Goal: Task Accomplishment & Management: Complete application form

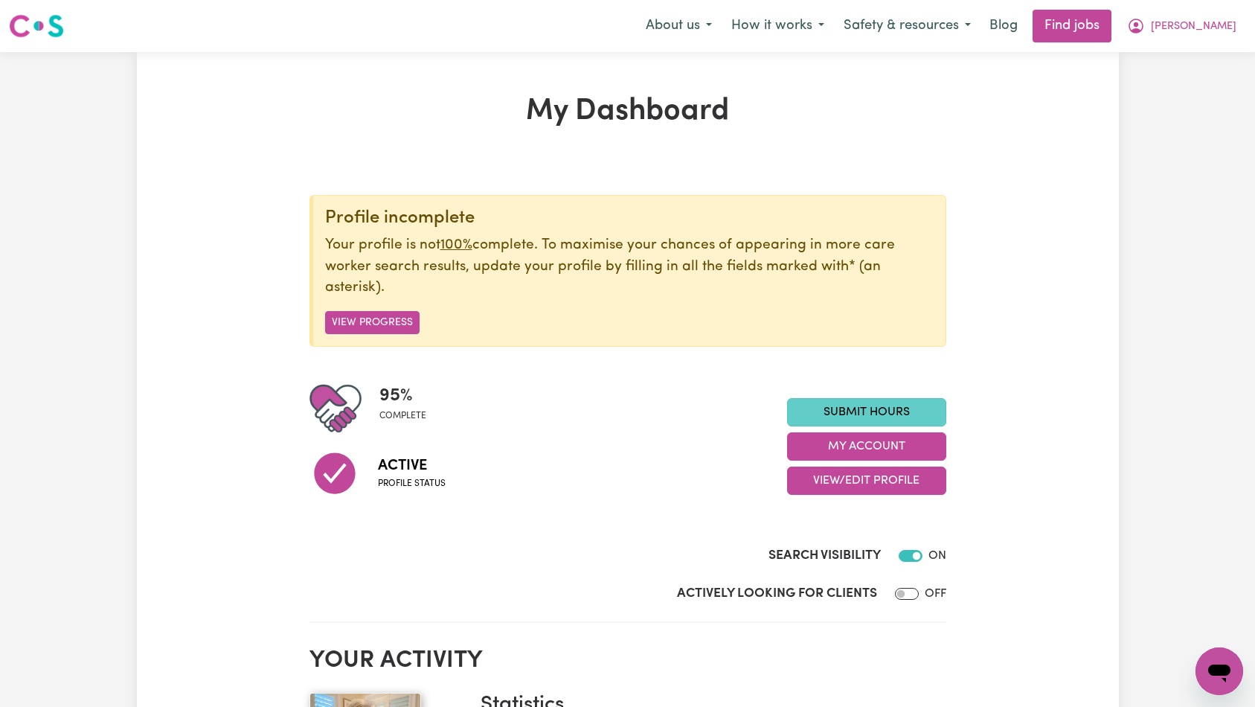
click at [862, 400] on link "Submit Hours" at bounding box center [866, 412] width 159 height 28
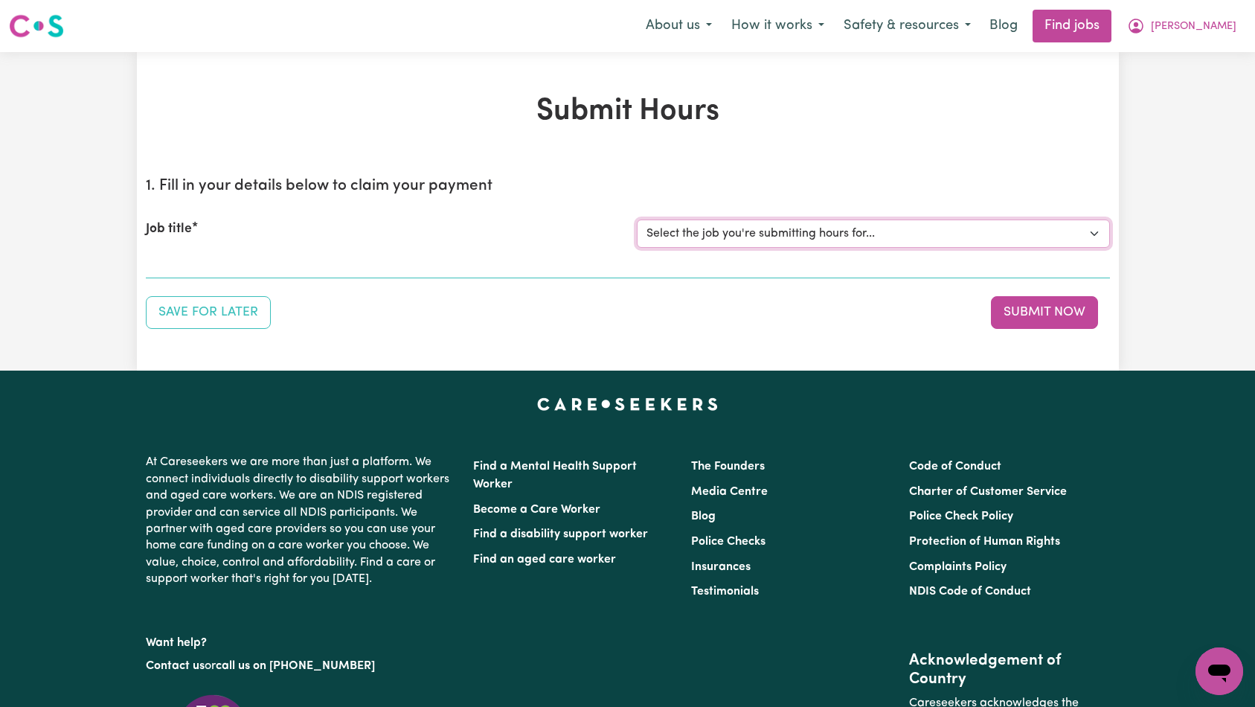
click at [866, 237] on select "Select the job you're submitting hours for... [[PERSON_NAME]] [DEMOGRAPHIC_DATA…" at bounding box center [873, 233] width 473 height 28
click at [1211, 39] on button "[PERSON_NAME]" at bounding box center [1181, 25] width 129 height 31
click at [1207, 50] on link "My Account" at bounding box center [1187, 58] width 118 height 28
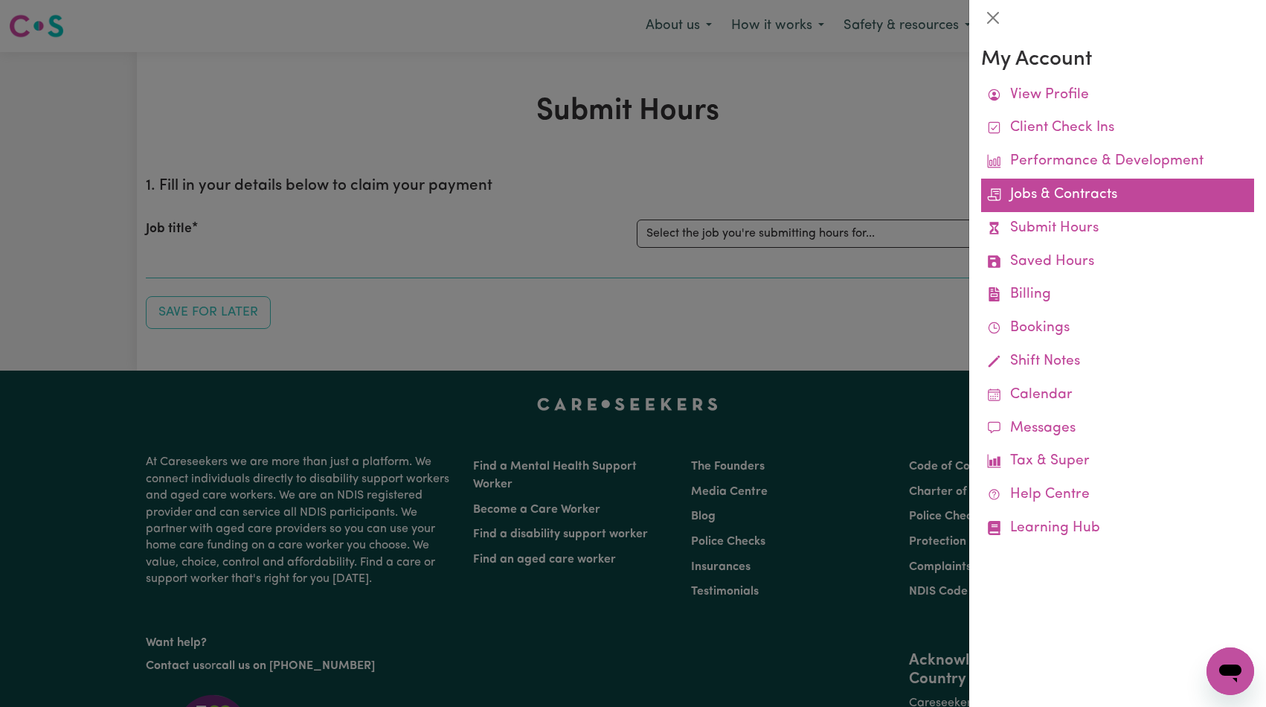
click at [1052, 182] on link "Jobs & Contracts" at bounding box center [1117, 195] width 273 height 33
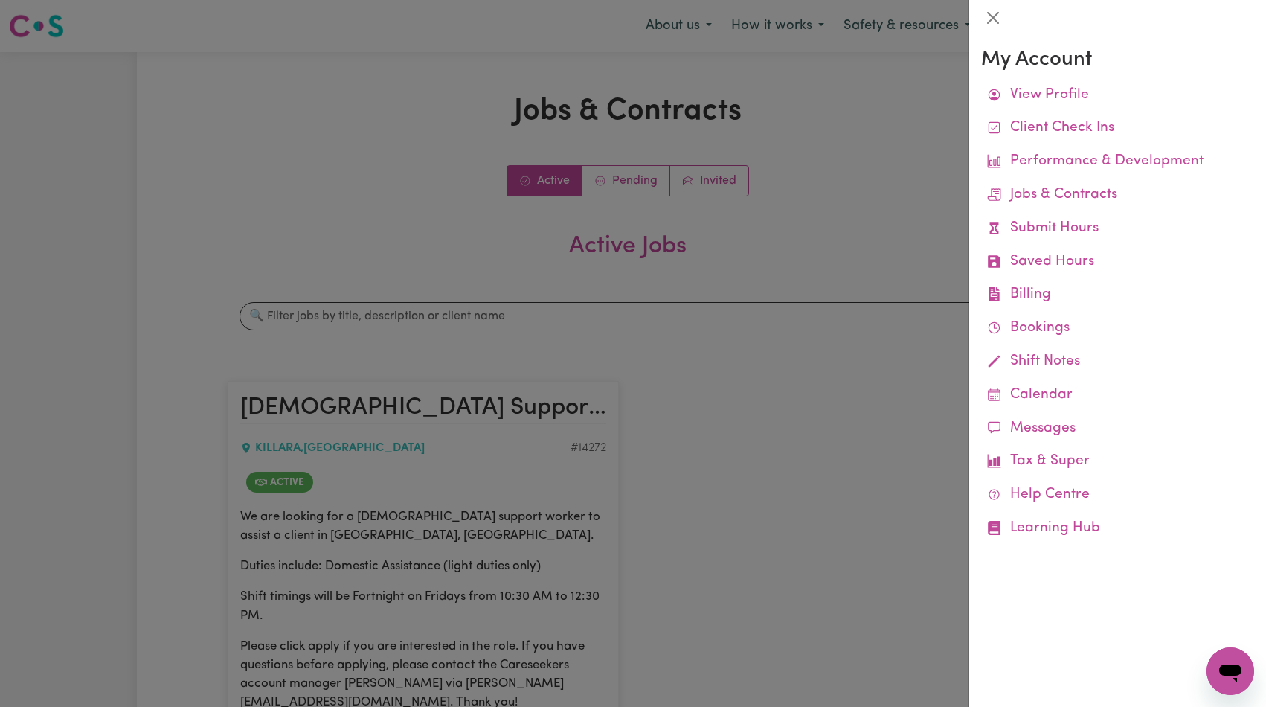
drag, startPoint x: 796, startPoint y: 239, endPoint x: 735, endPoint y: 373, distance: 146.4
click at [794, 245] on div at bounding box center [633, 353] width 1266 height 707
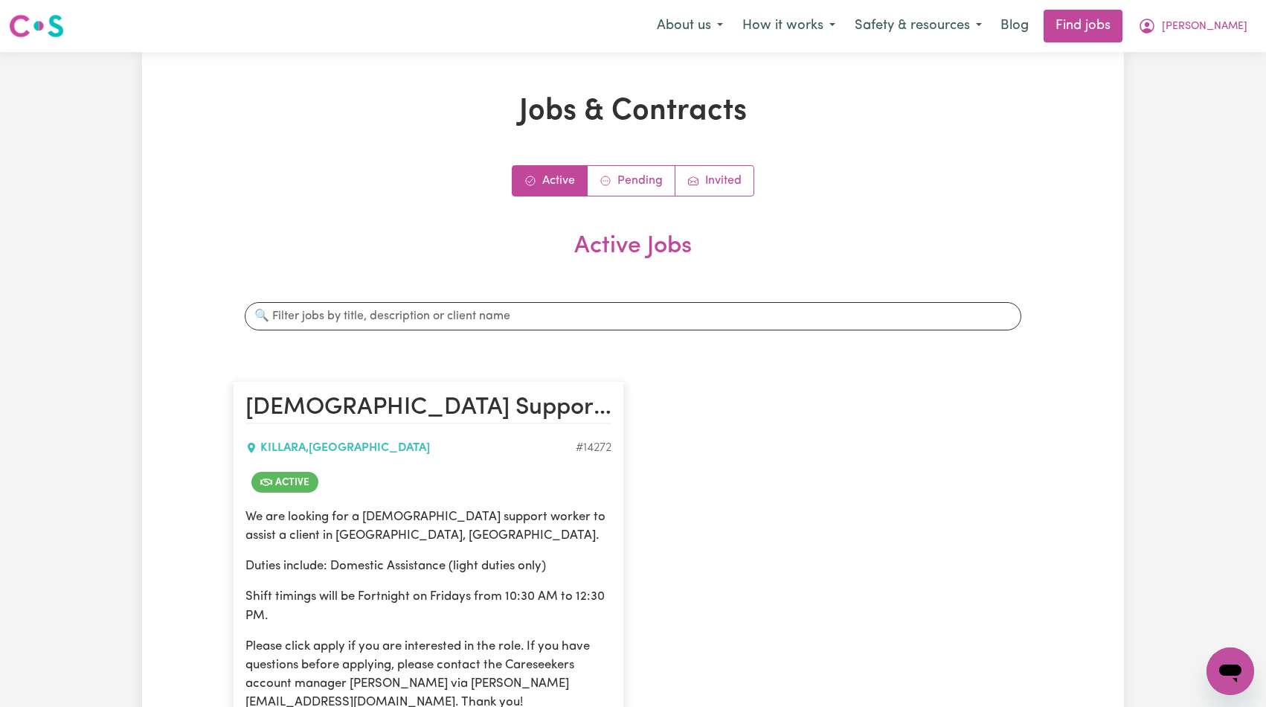
scroll to position [153, 0]
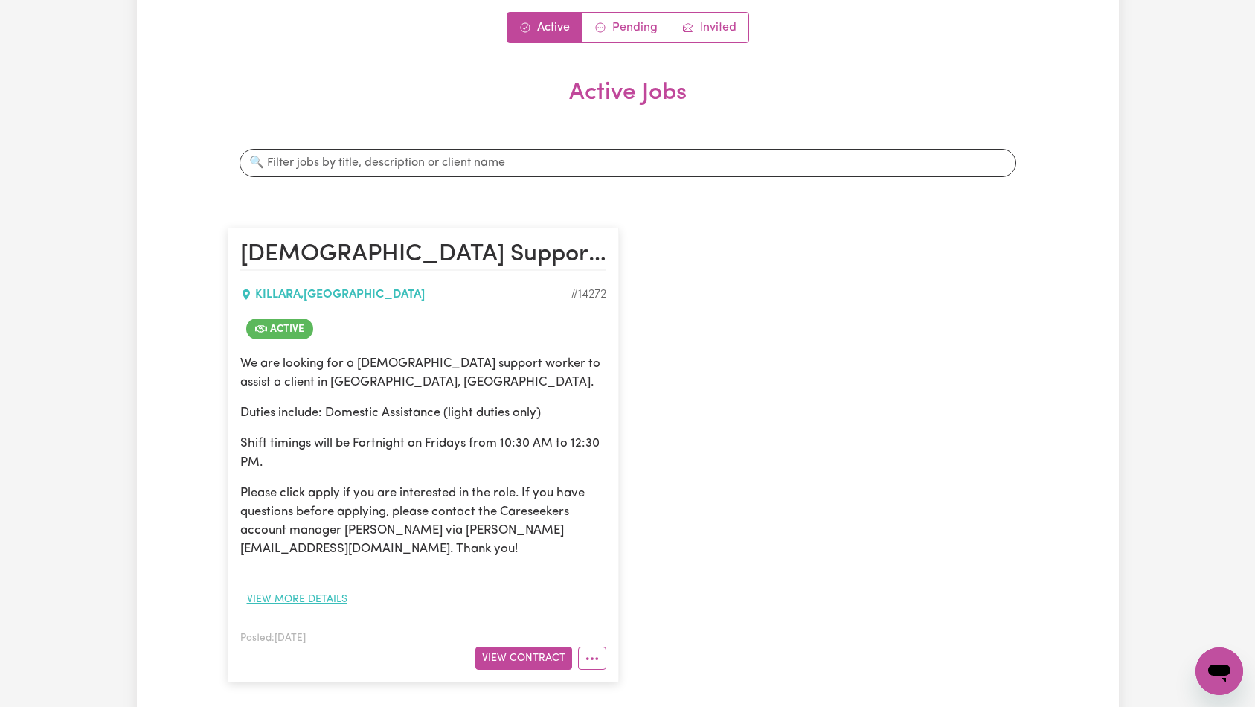
click at [312, 601] on button "View more details" at bounding box center [297, 599] width 114 height 23
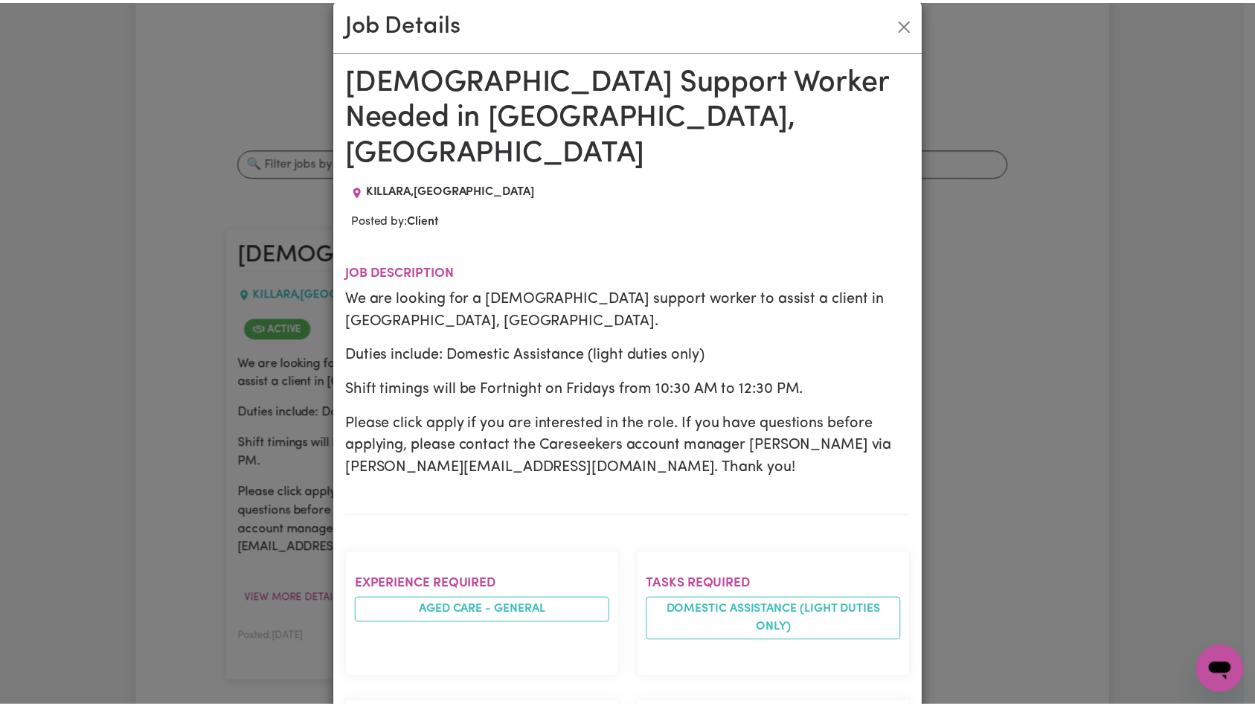
scroll to position [0, 0]
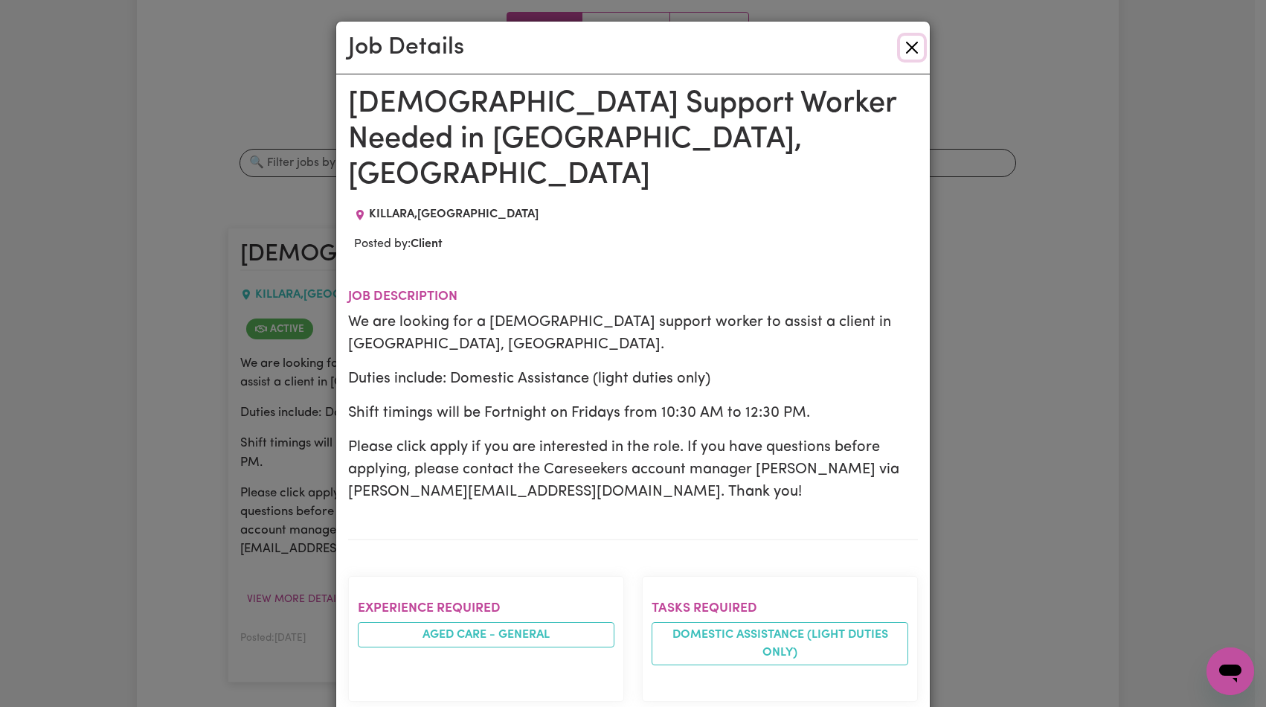
click at [913, 48] on button "Close" at bounding box center [912, 48] width 24 height 24
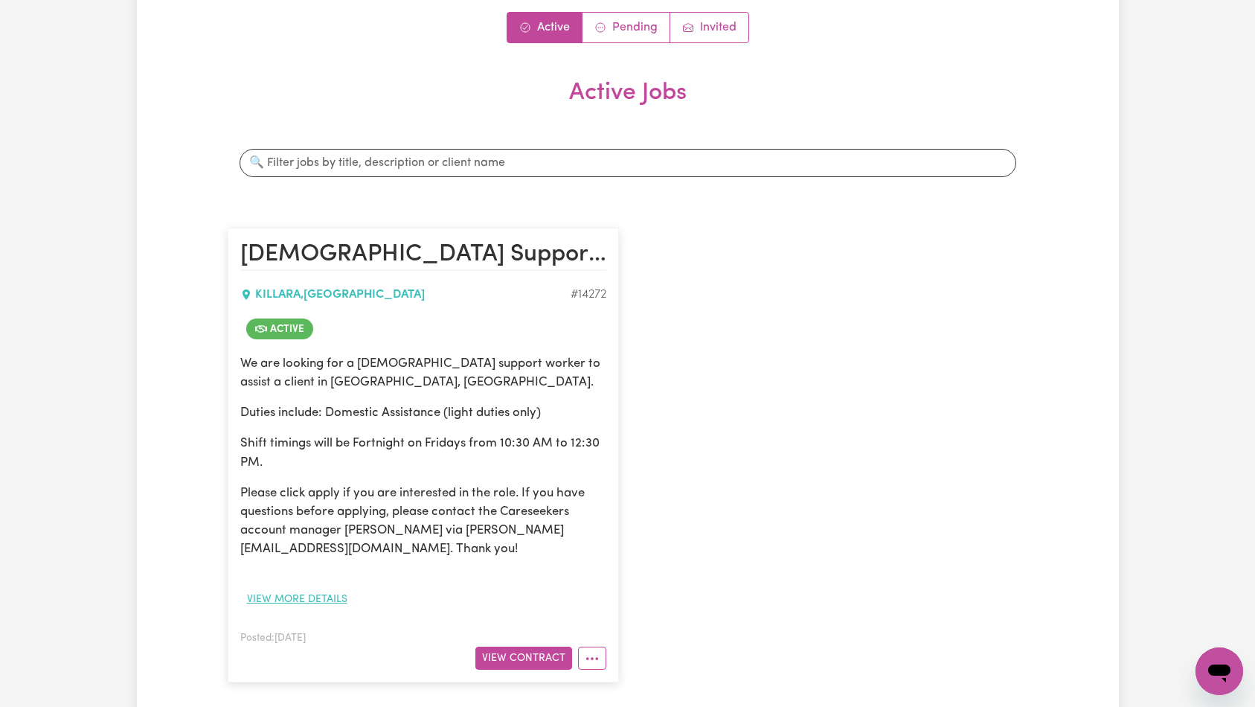
click at [278, 599] on button "View more details" at bounding box center [297, 599] width 114 height 23
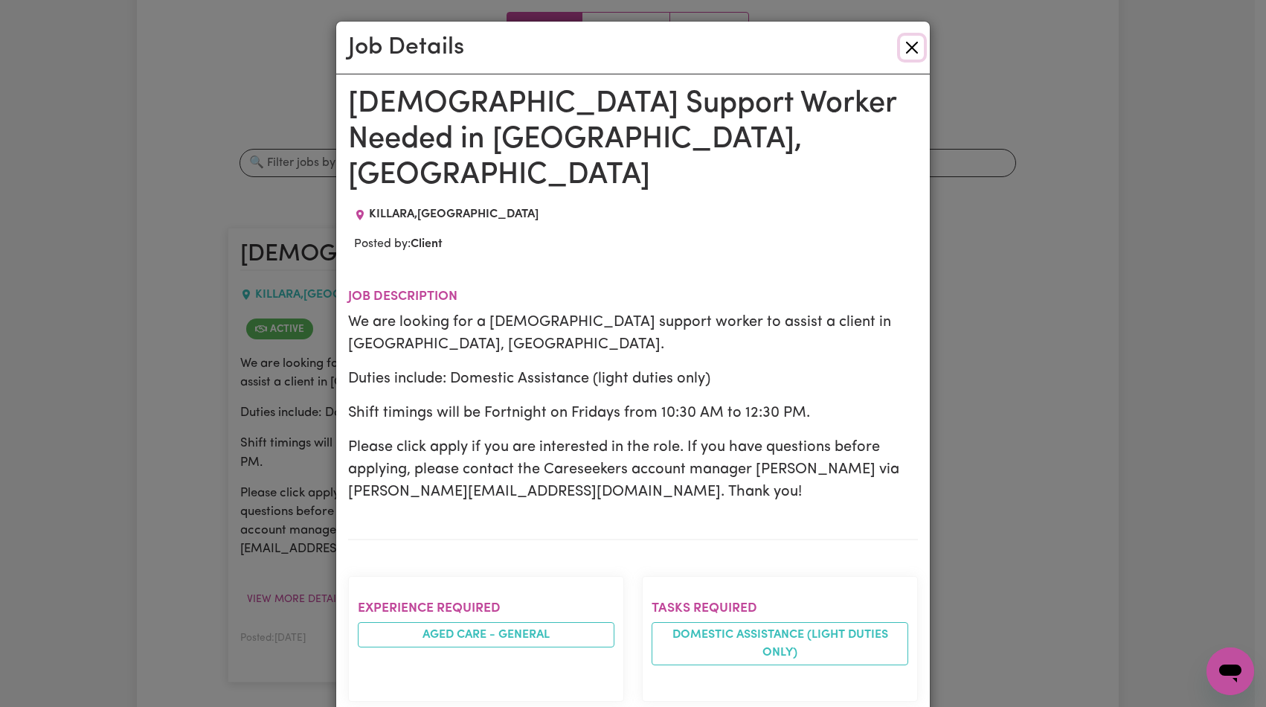
click at [905, 53] on button "Close" at bounding box center [912, 48] width 24 height 24
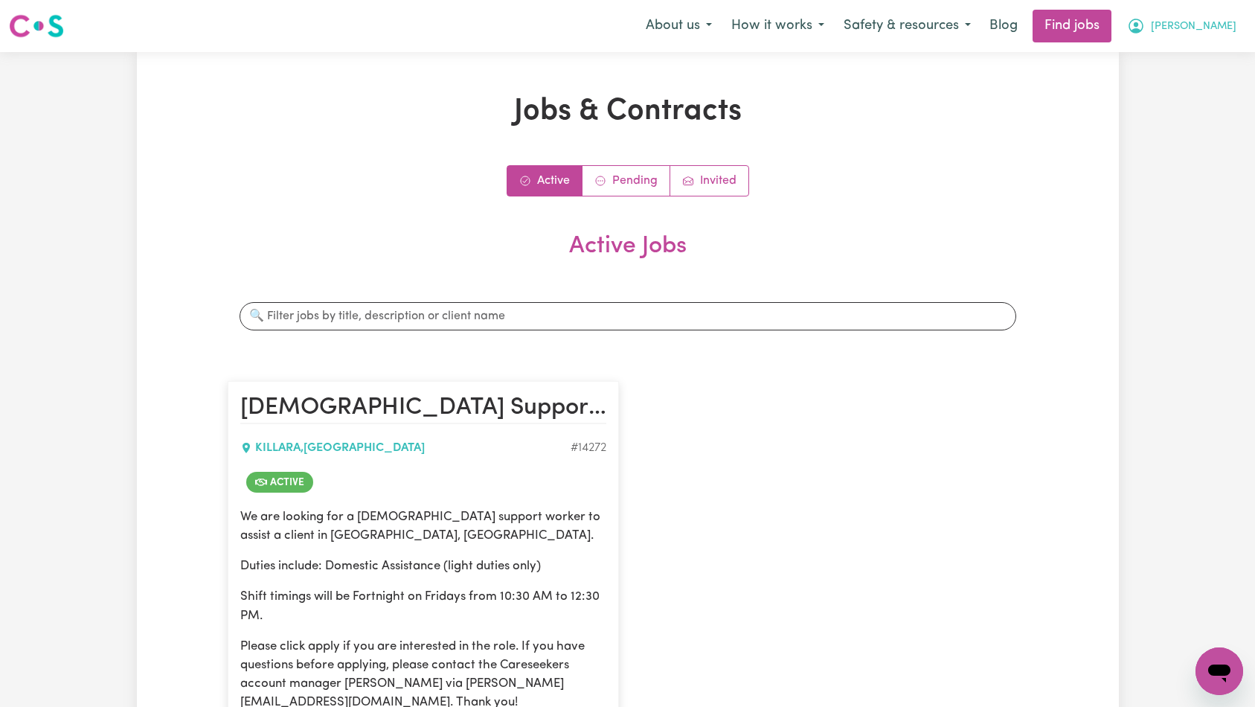
click at [1217, 16] on button "[PERSON_NAME]" at bounding box center [1181, 25] width 129 height 31
click at [1190, 41] on div "About us How it works Safety & resources Blog Find jobs Heather My Account My D…" at bounding box center [941, 26] width 610 height 33
drag, startPoint x: 1223, startPoint y: 32, endPoint x: 1197, endPoint y: 46, distance: 29.6
click at [1223, 32] on span "[PERSON_NAME]" at bounding box center [1194, 27] width 86 height 16
click at [1194, 48] on link "My Account" at bounding box center [1187, 58] width 118 height 28
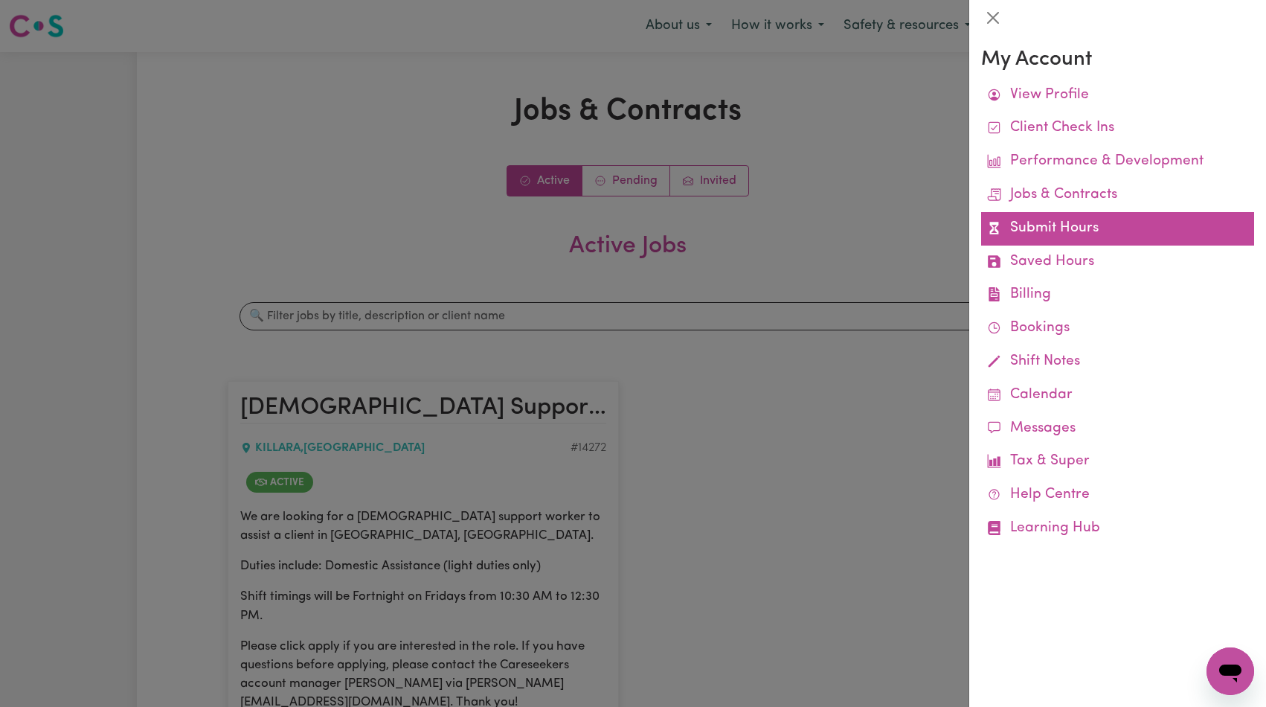
click at [1039, 234] on link "Submit Hours" at bounding box center [1117, 228] width 273 height 33
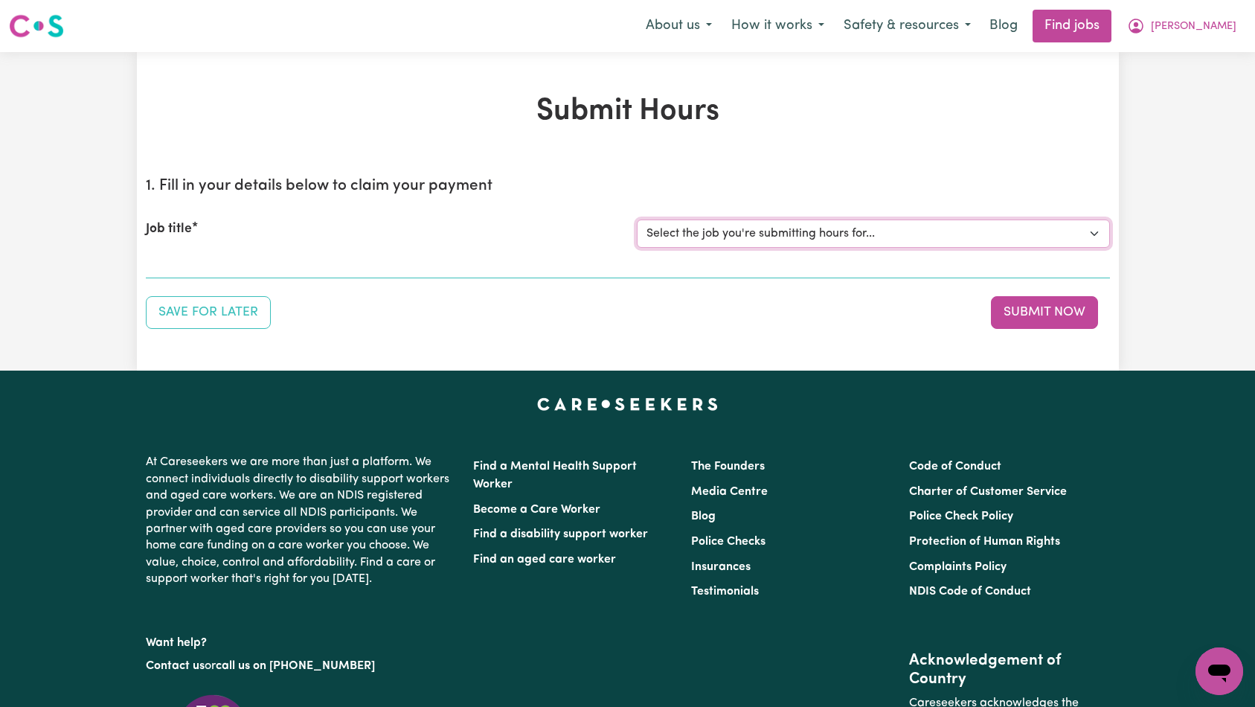
click at [713, 233] on select "Select the job you're submitting hours for... [[PERSON_NAME]] [DEMOGRAPHIC_DATA…" at bounding box center [873, 233] width 473 height 28
select select "14272"
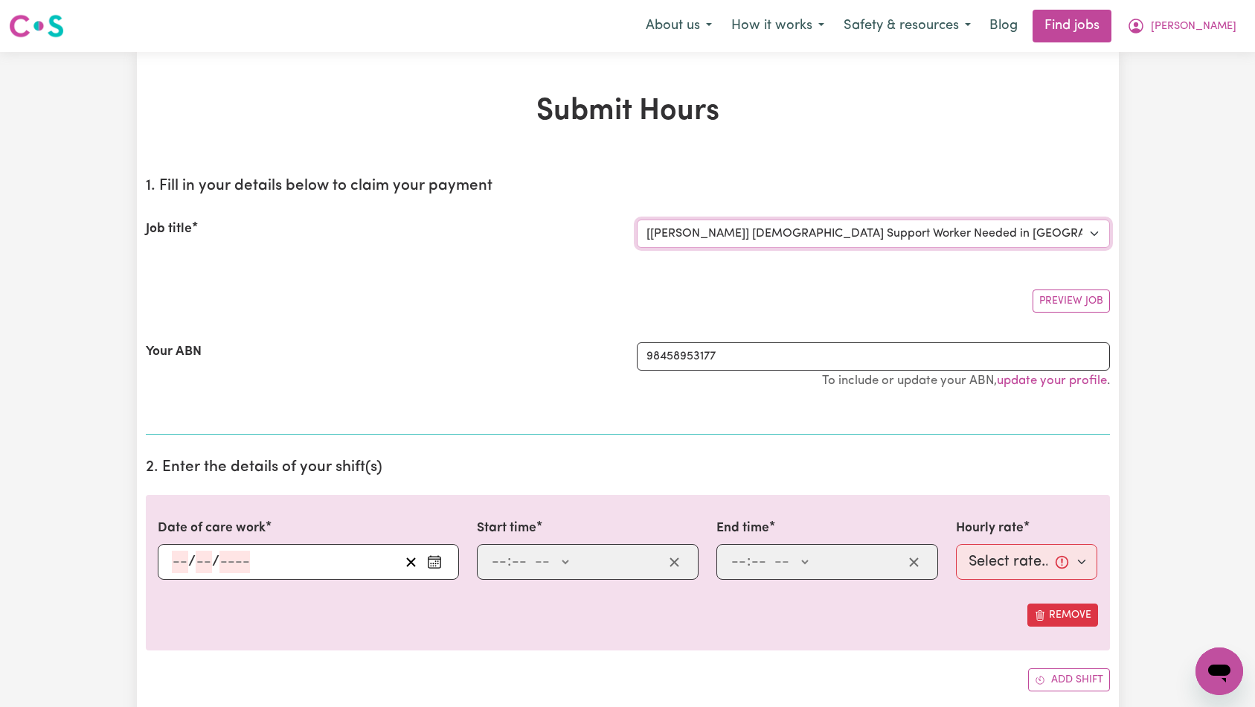
scroll to position [184, 0]
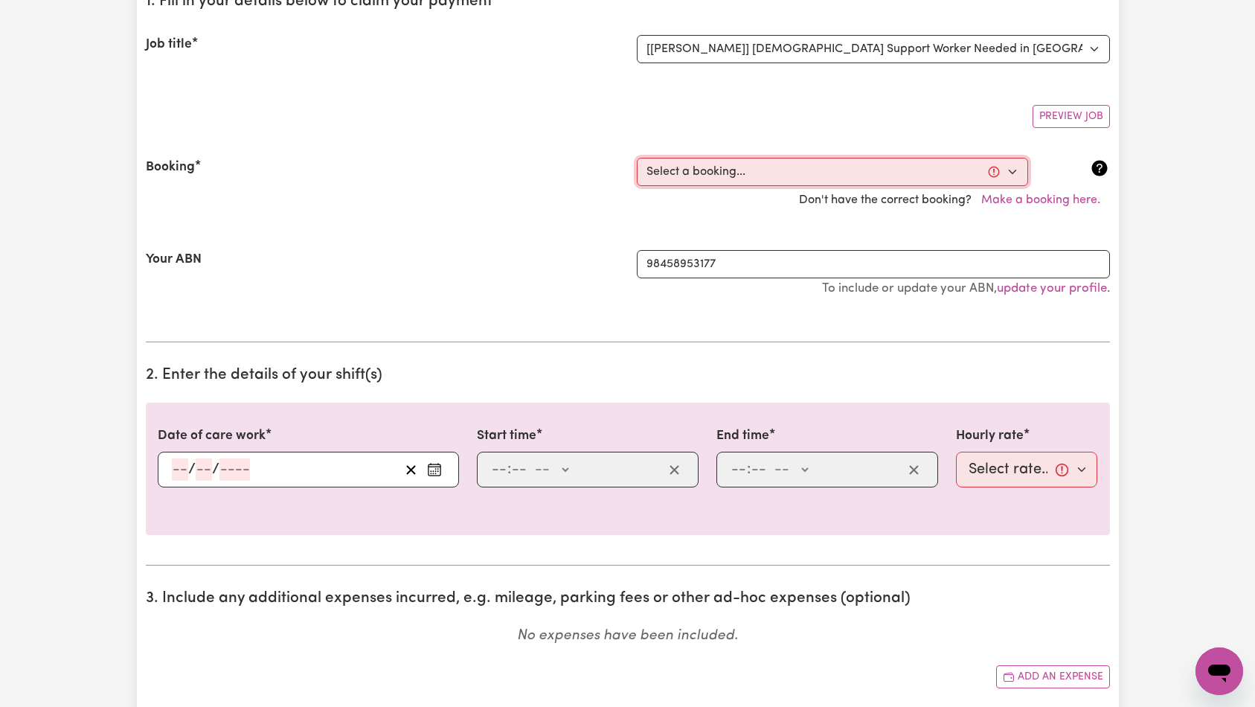
click at [748, 158] on select "Select a booking... [DATE] 10:30am to 01:00pm (ONE-OFF) [DATE] 10:30am to 01:00…" at bounding box center [832, 172] width 391 height 28
select select "354859"
type input "[DATE]"
type input "5"
type input "9"
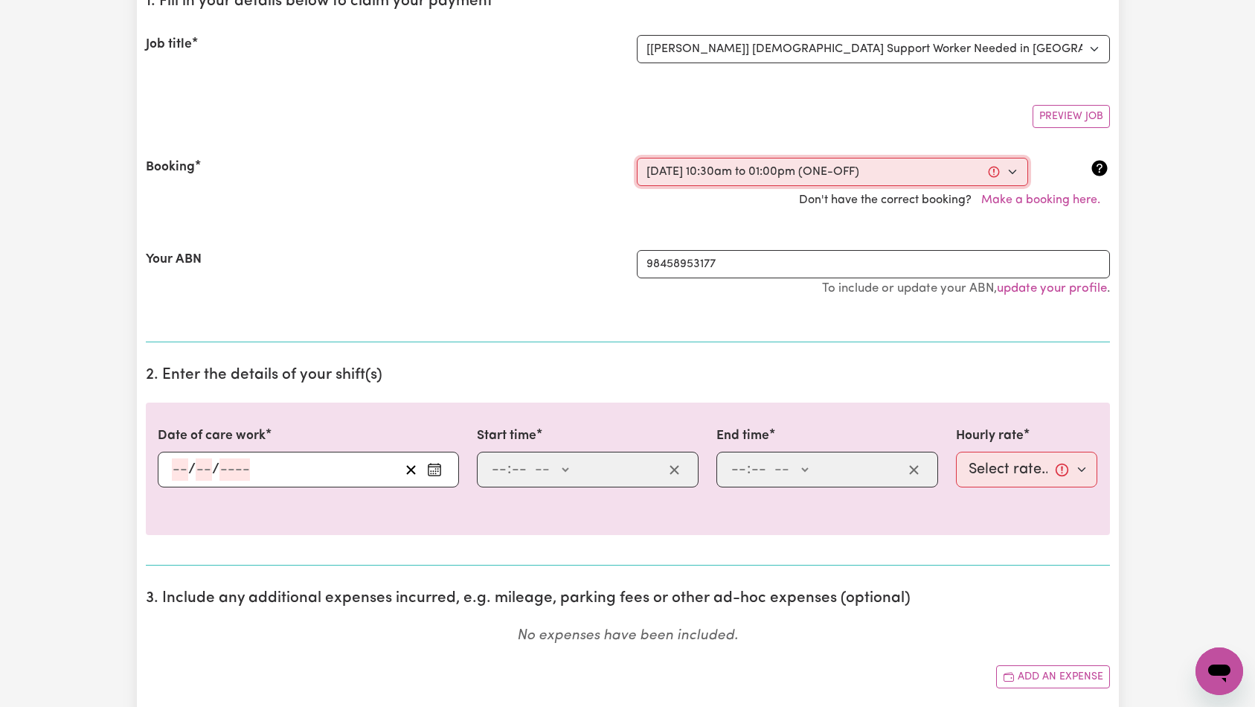
type input "2025"
type input "10:30"
type input "10"
type input "30"
select select "am"
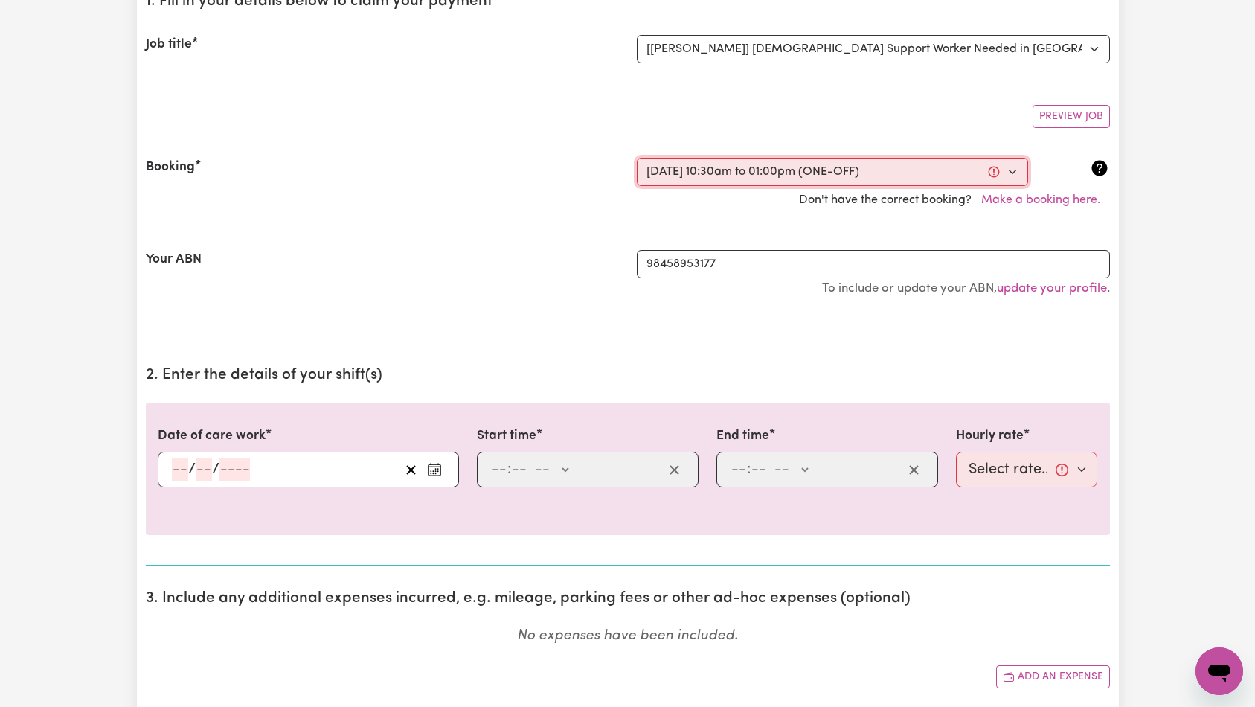
type input "13:00"
type input "1"
type input "0"
select select "pm"
select select "45-Weekday"
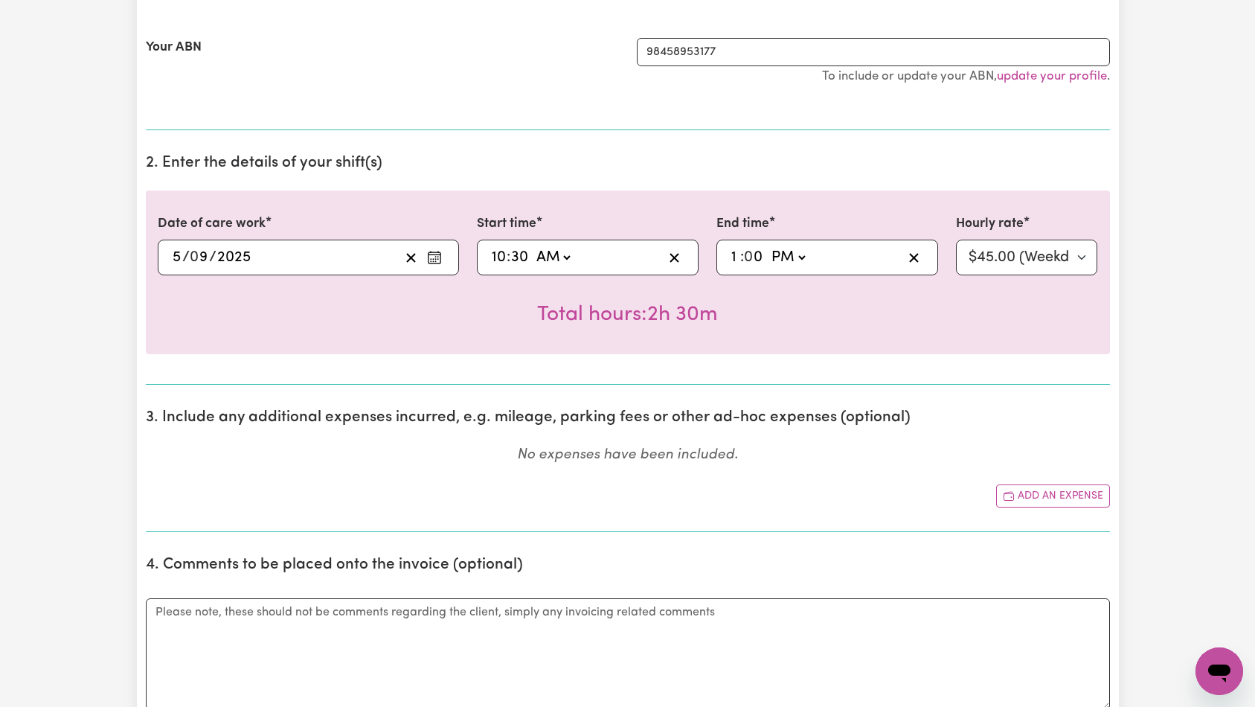
scroll to position [316, 0]
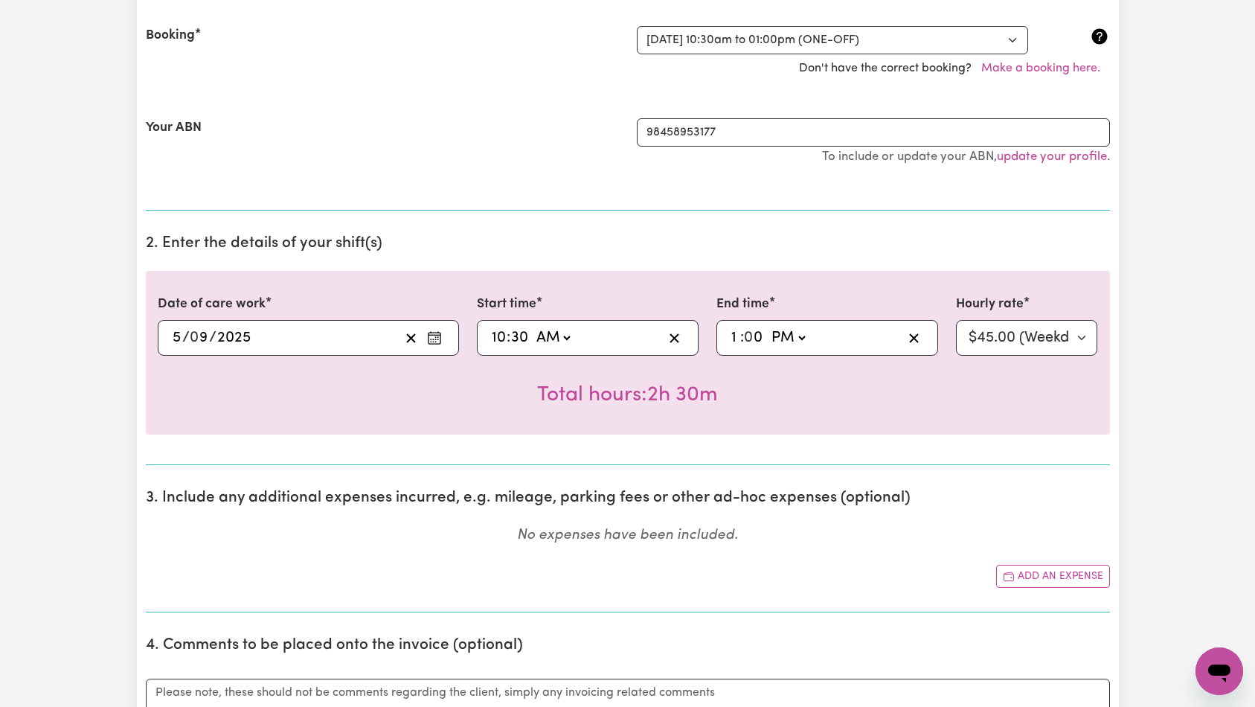
click at [489, 337] on div "10:30 10 : 30 AM PM" at bounding box center [588, 338] width 222 height 36
click at [494, 337] on input "10" at bounding box center [499, 338] width 16 height 22
type input "08:30"
type input "8"
type input "23:00"
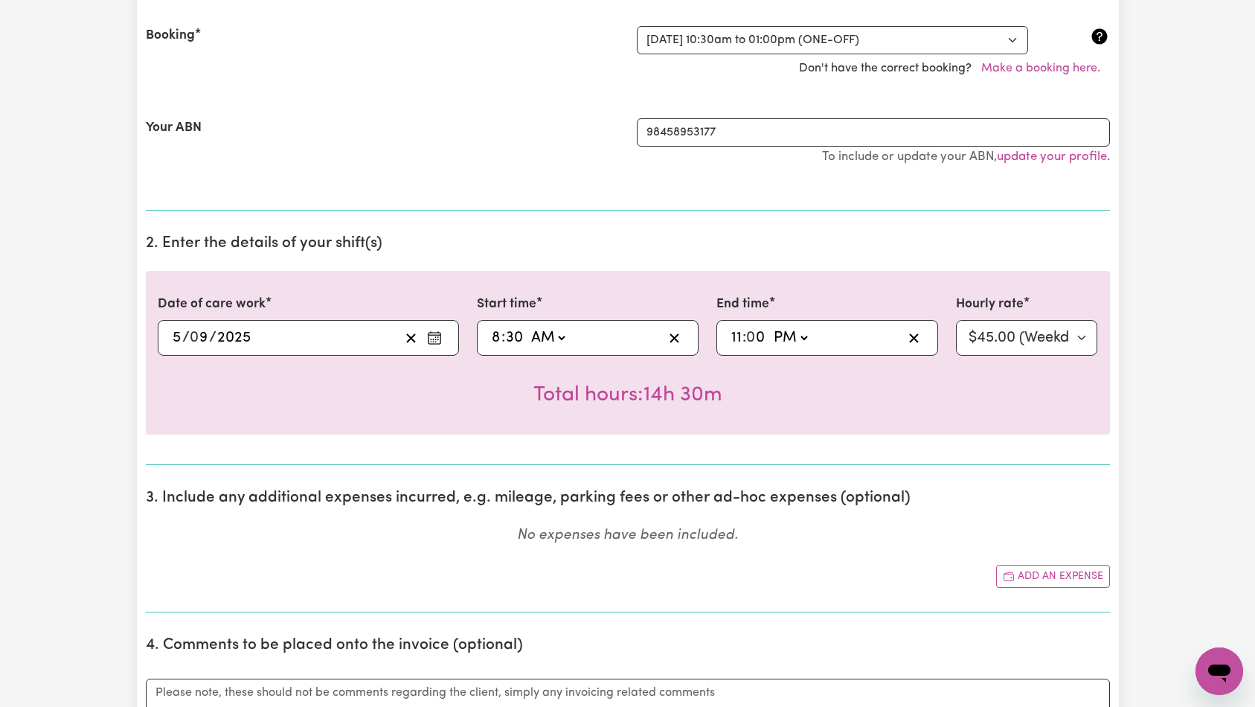
type input "11"
click at [801, 338] on select "AM PM" at bounding box center [790, 338] width 40 height 22
select select "am"
type input "11:00"
click at [792, 265] on section "2. Enter the details of your shift(s) Date of care work [DATE] 5 / 0 9 / 2025 S…" at bounding box center [628, 343] width 964 height 242
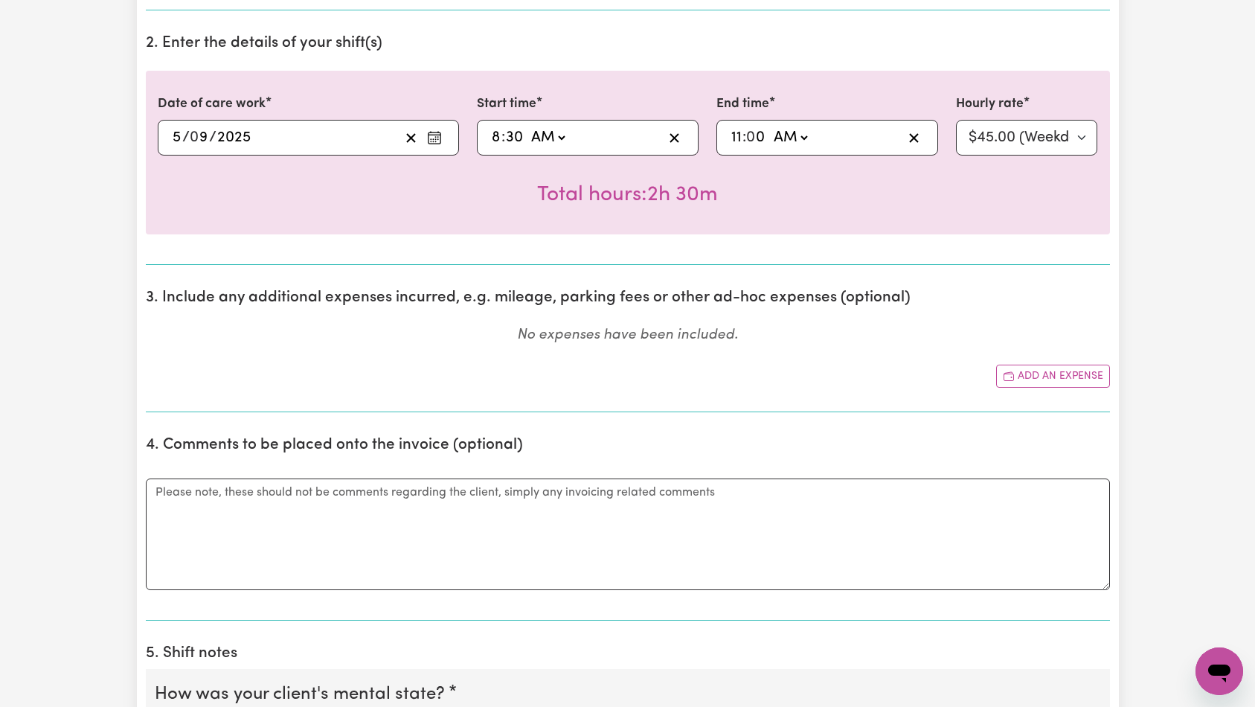
scroll to position [832, 0]
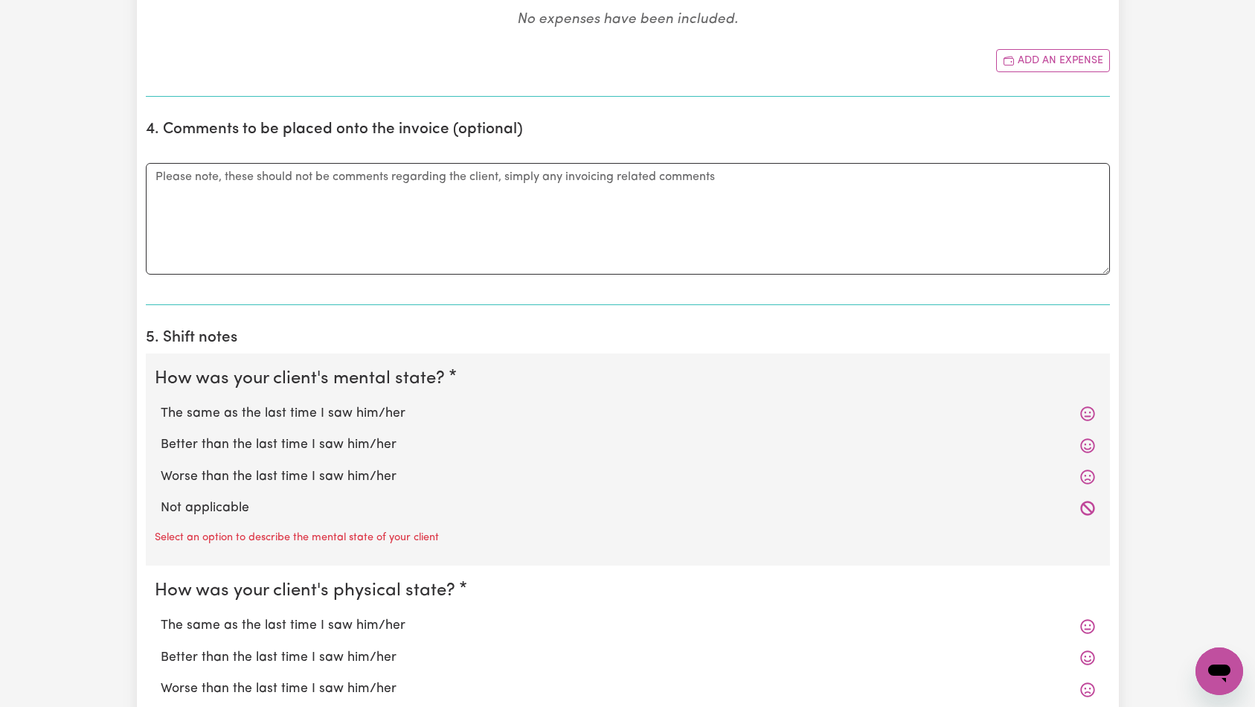
click at [174, 496] on div "Not applicable" at bounding box center [628, 507] width 946 height 31
click at [190, 498] on label "Not applicable" at bounding box center [628, 507] width 934 height 19
click at [161, 498] on input "Not applicable" at bounding box center [160, 498] width 1 height 1
radio input "true"
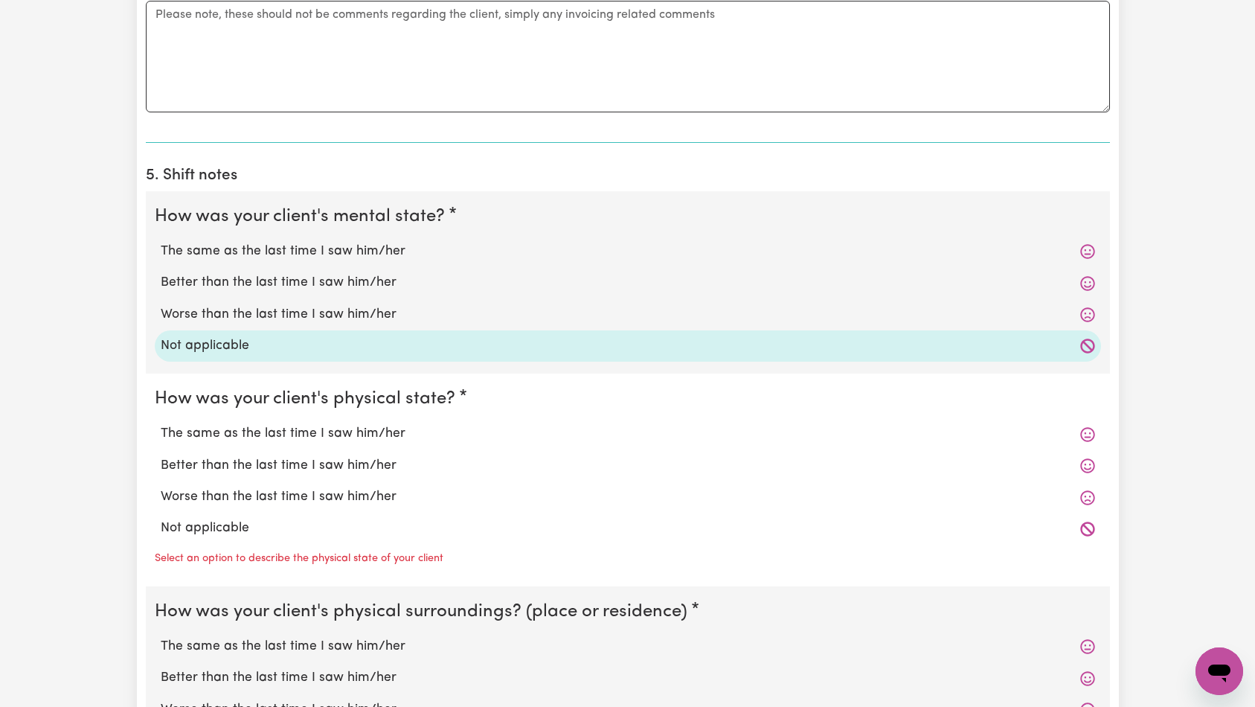
click at [193, 530] on label "Not applicable" at bounding box center [628, 527] width 934 height 19
click at [161, 518] on input "Not applicable" at bounding box center [160, 518] width 1 height 1
radio input "true"
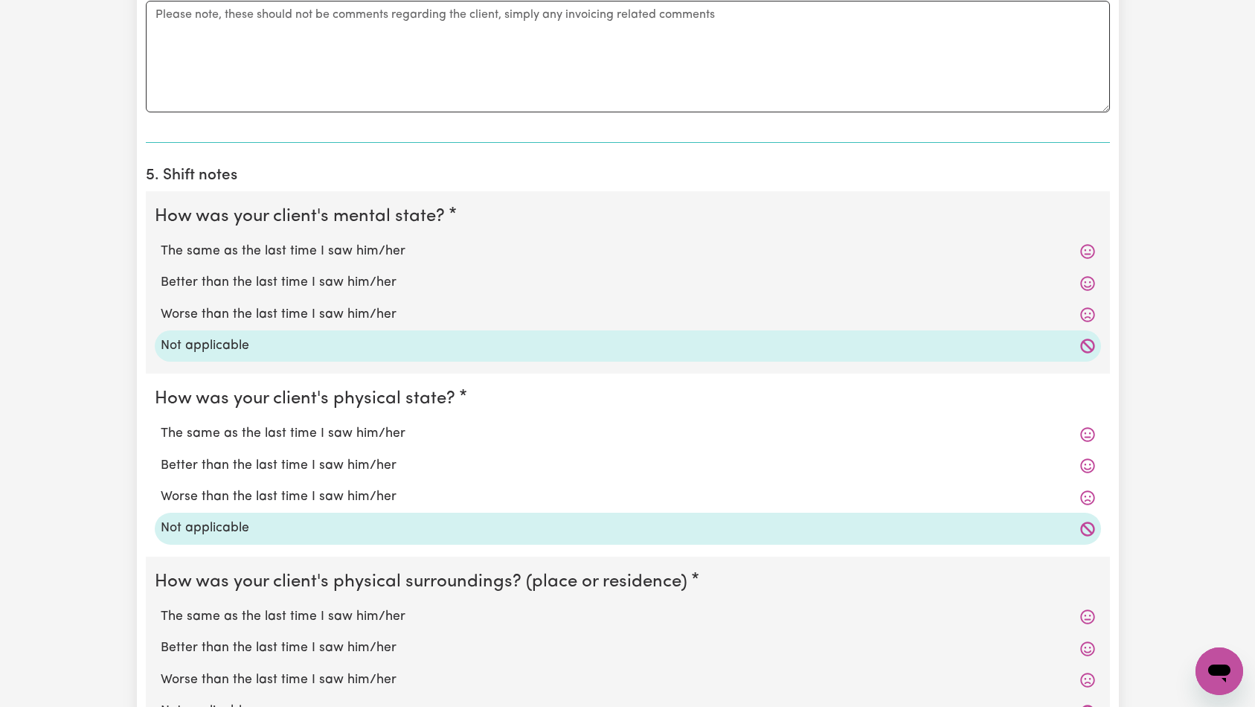
scroll to position [1395, 0]
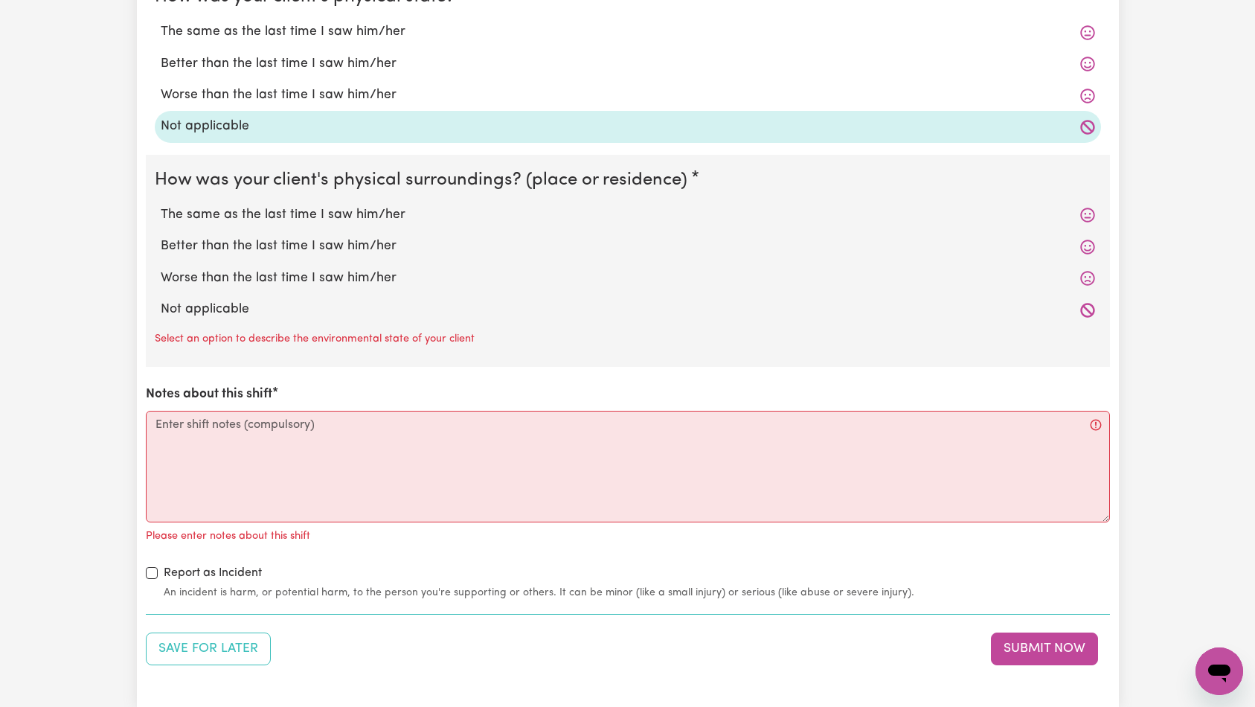
click at [217, 305] on label "Not applicable" at bounding box center [628, 309] width 934 height 19
click at [161, 300] on input "Not applicable" at bounding box center [160, 299] width 1 height 1
radio input "true"
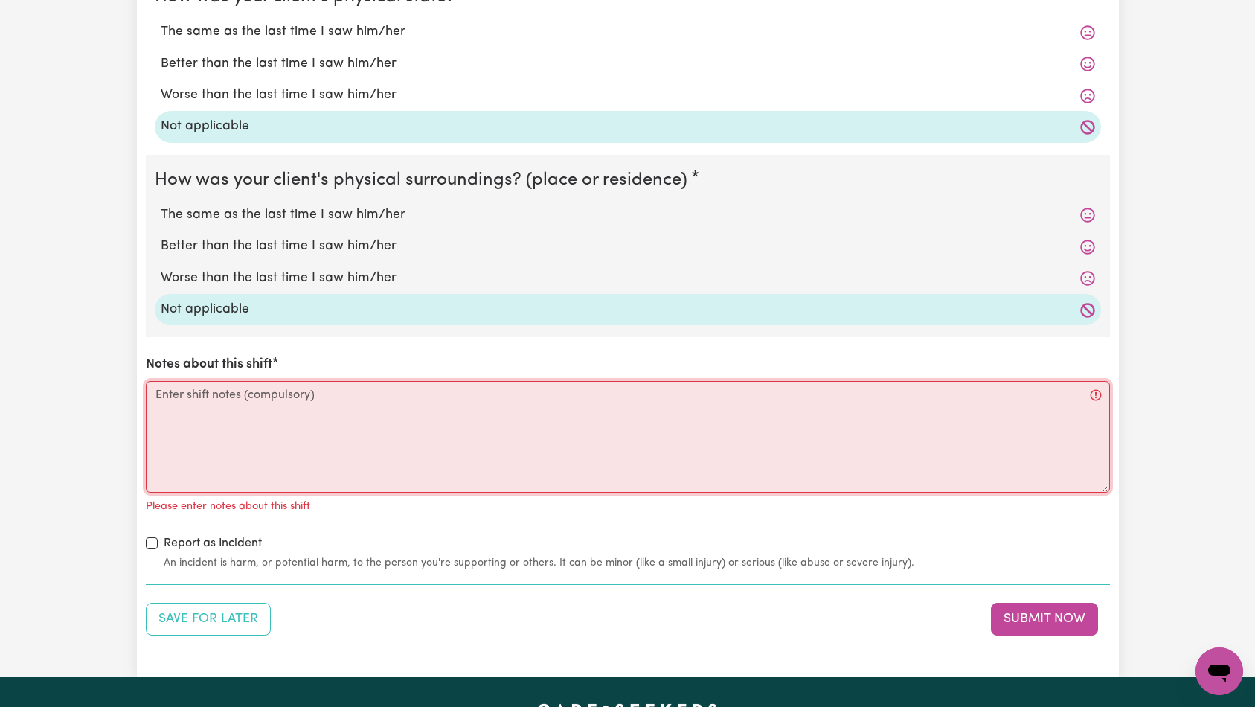
click at [236, 405] on textarea "Notes about this shift" at bounding box center [628, 437] width 964 height 112
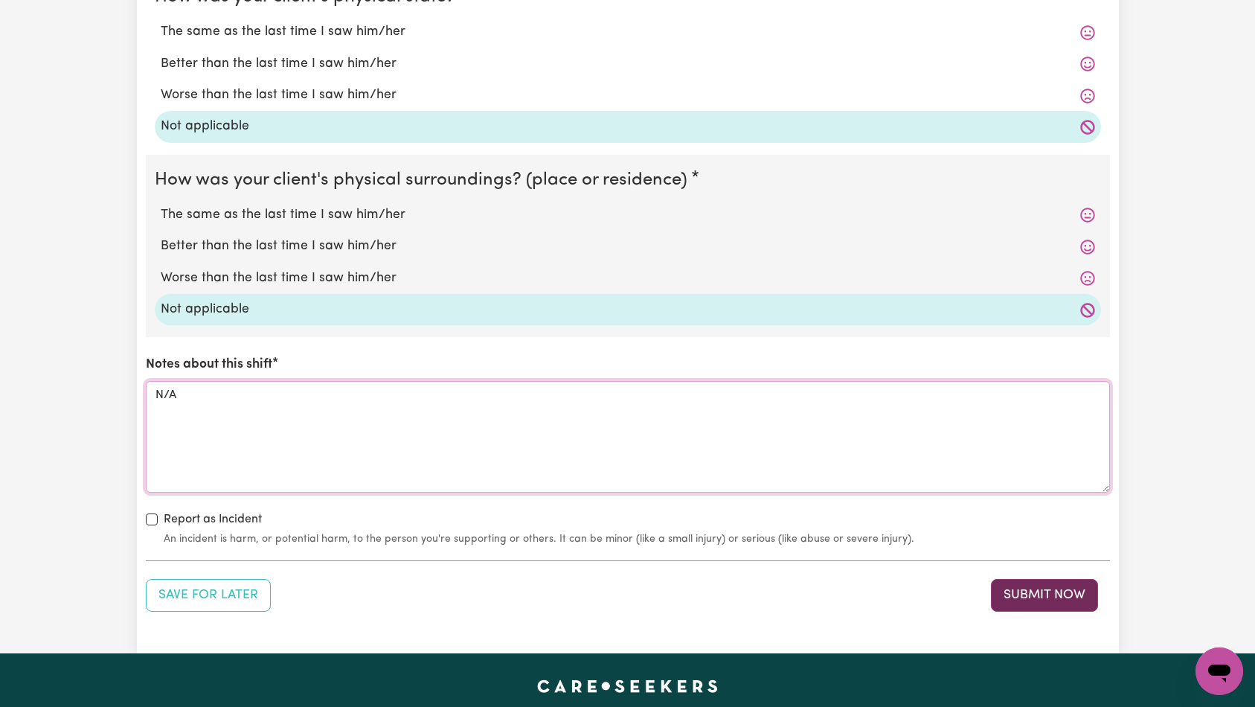
type textarea "N/A"
click at [1061, 599] on button "Submit Now" at bounding box center [1044, 595] width 107 height 33
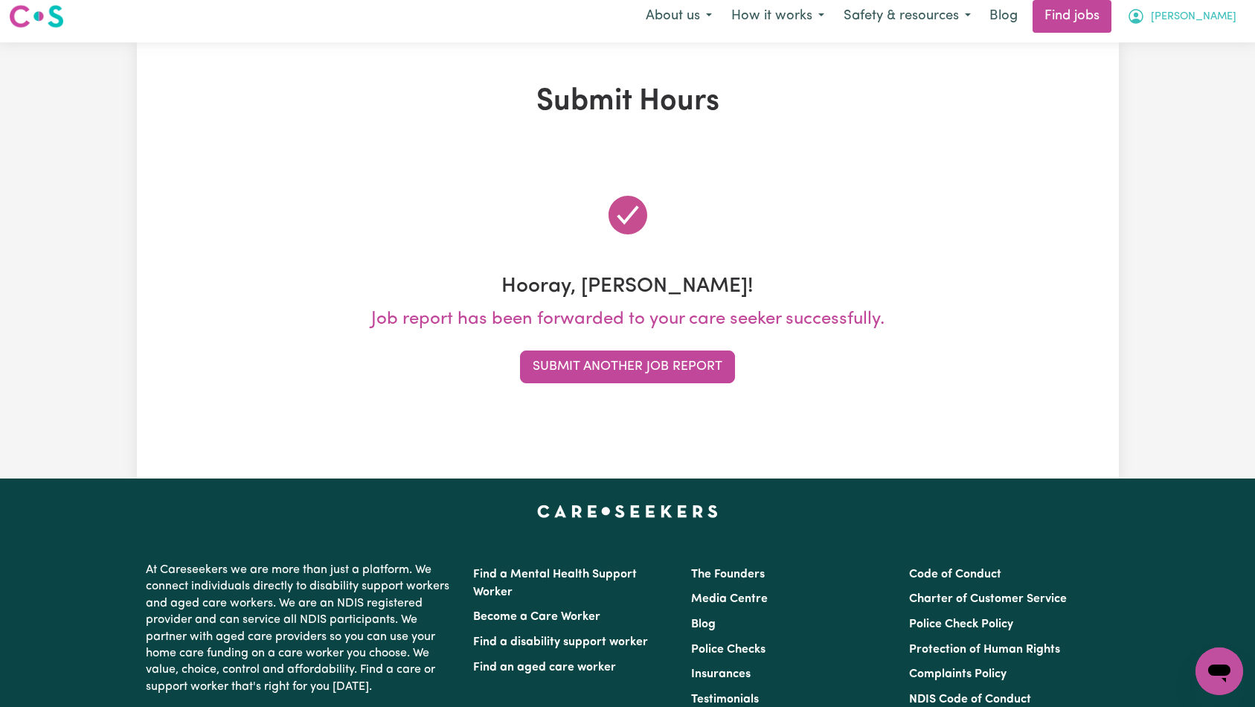
scroll to position [0, 0]
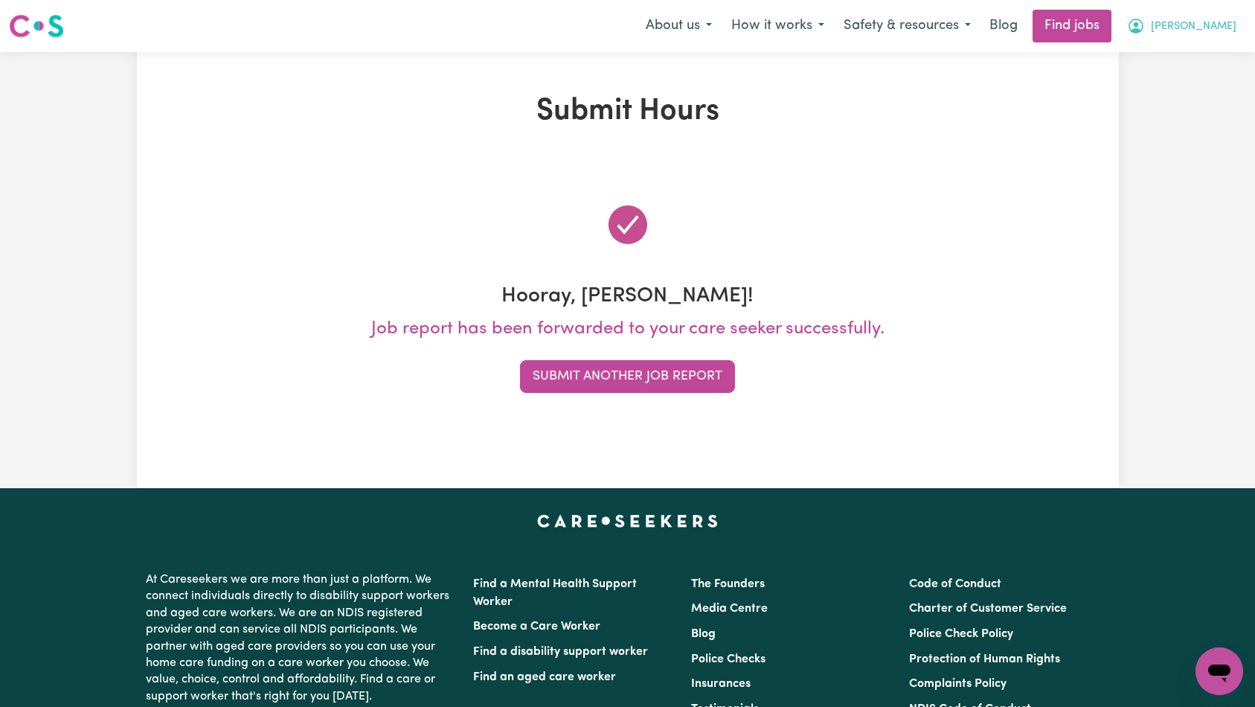
click at [1222, 26] on span "[PERSON_NAME]" at bounding box center [1194, 27] width 86 height 16
click at [803, 135] on div "Submit Hours Hooray, [PERSON_NAME]! Job report has been forwarded to your care …" at bounding box center [628, 270] width 982 height 353
click at [1215, 23] on span "[PERSON_NAME]" at bounding box center [1194, 27] width 86 height 16
click at [1198, 55] on link "My Account" at bounding box center [1187, 58] width 118 height 28
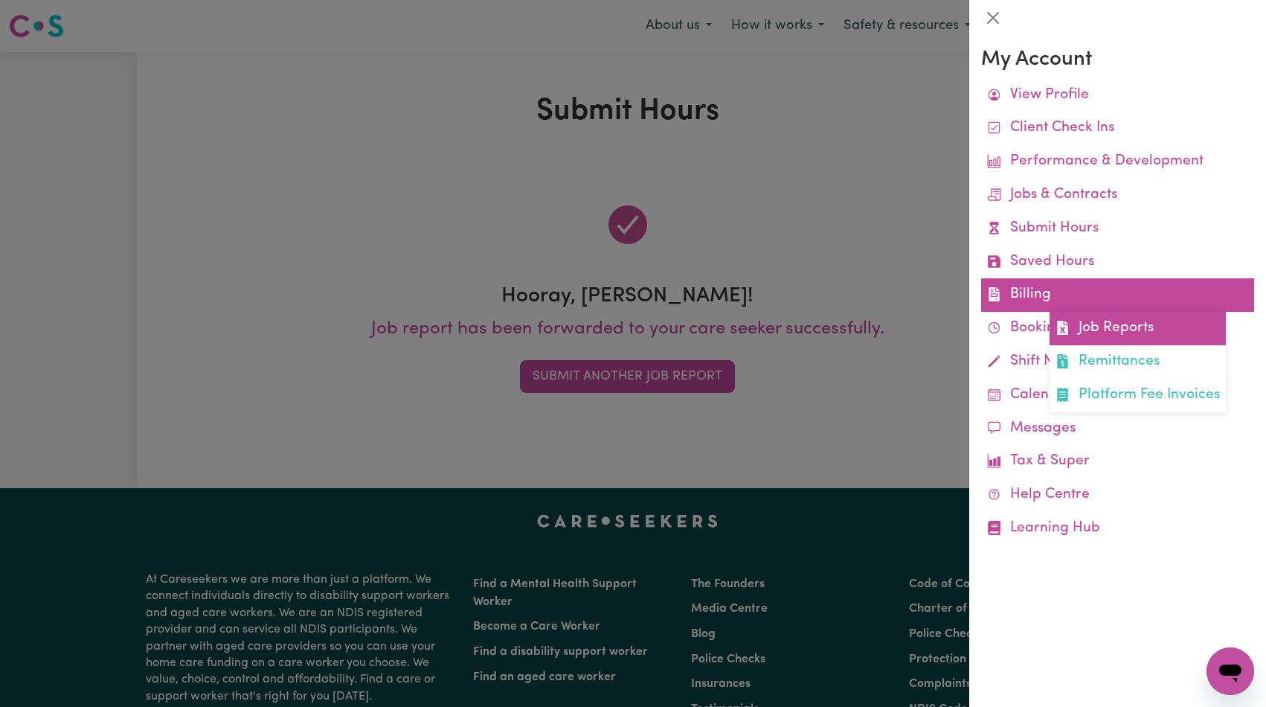
click at [1128, 317] on link "Job Reports" at bounding box center [1137, 328] width 176 height 33
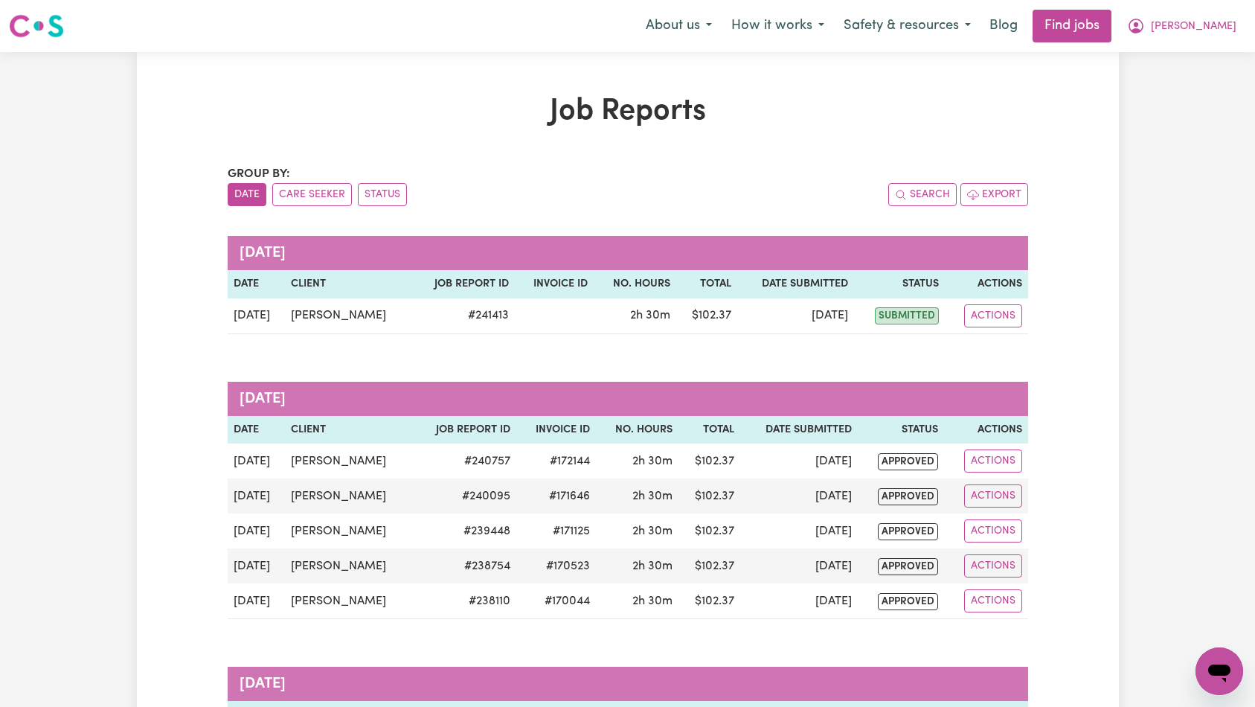
click at [855, 122] on h1 "Job Reports" at bounding box center [628, 112] width 800 height 36
